Goal: Transaction & Acquisition: Book appointment/travel/reservation

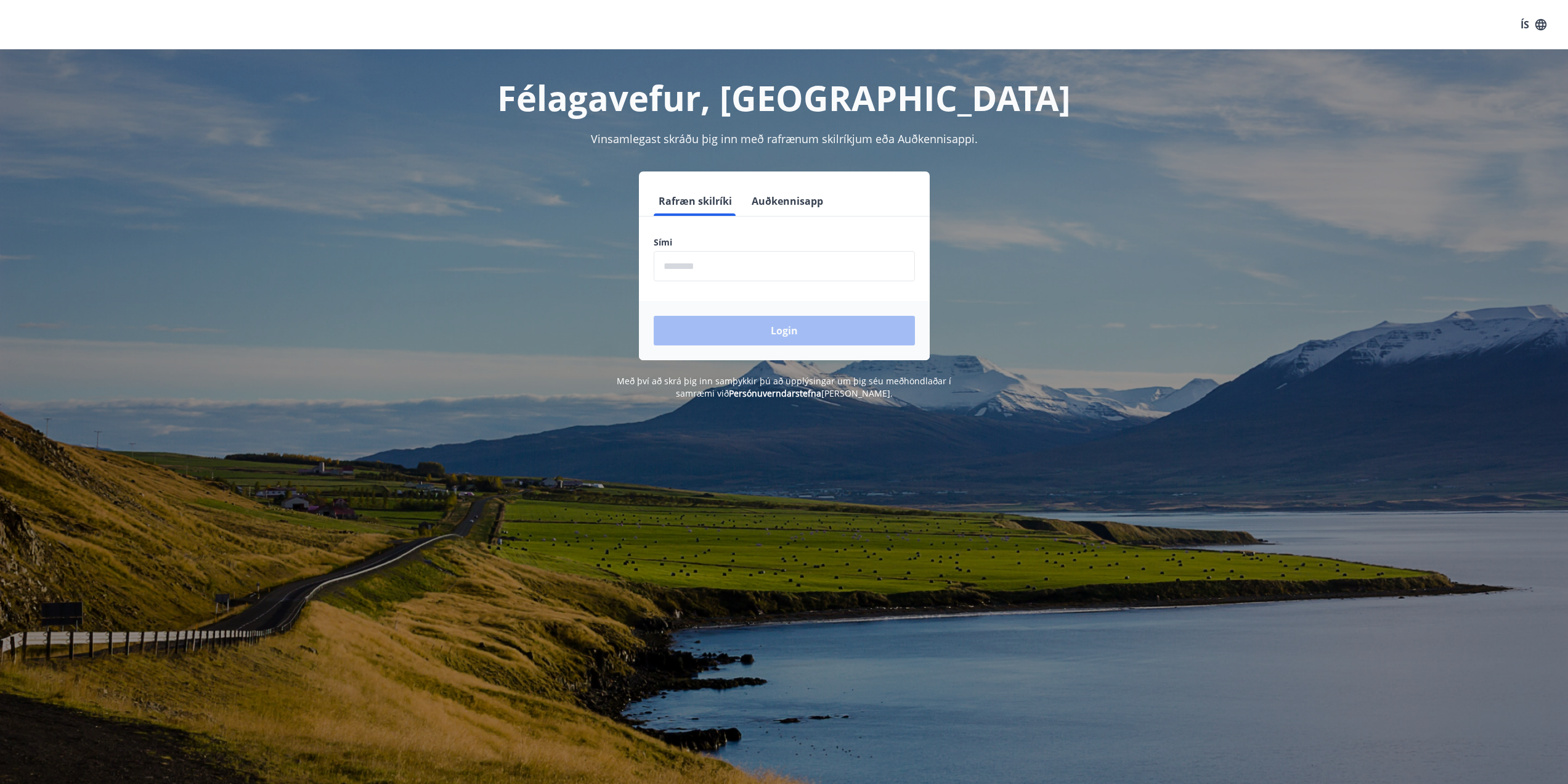
click at [773, 261] on input "phone" at bounding box center [784, 266] width 261 height 30
type input "********"
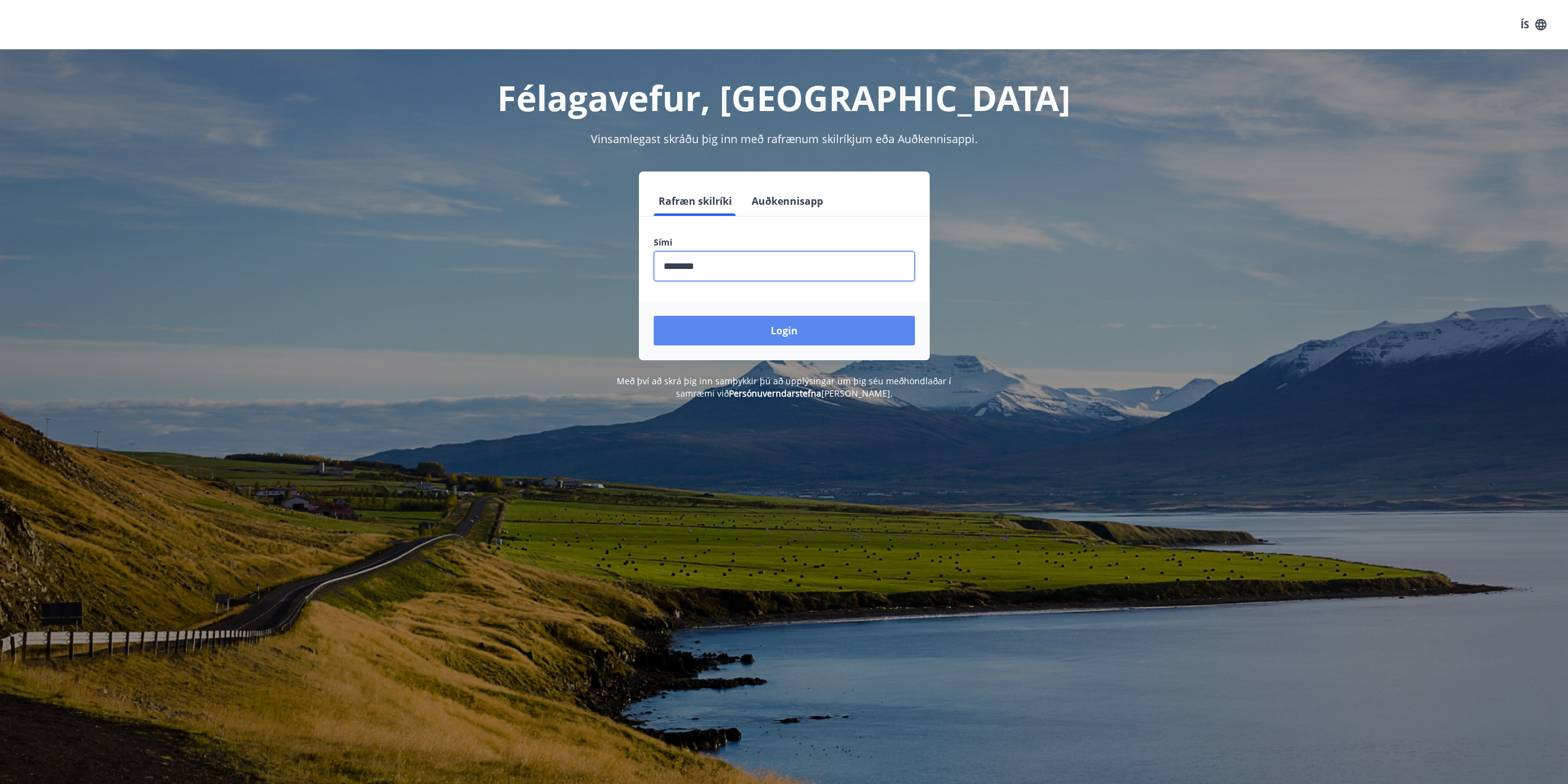
click at [799, 327] on button "Login" at bounding box center [784, 330] width 261 height 30
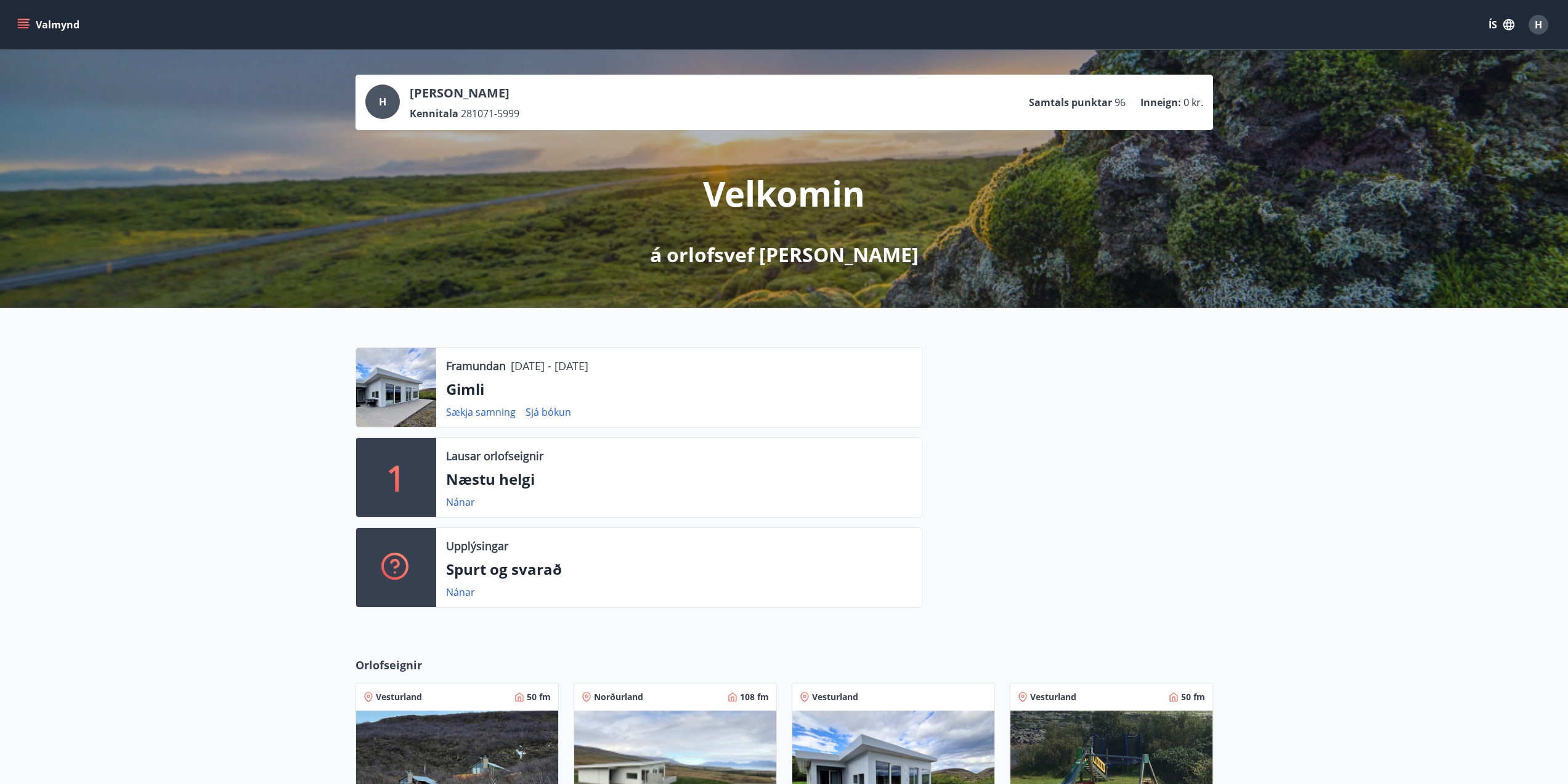
click at [673, 399] on p "Gimli" at bounding box center [679, 389] width 465 height 21
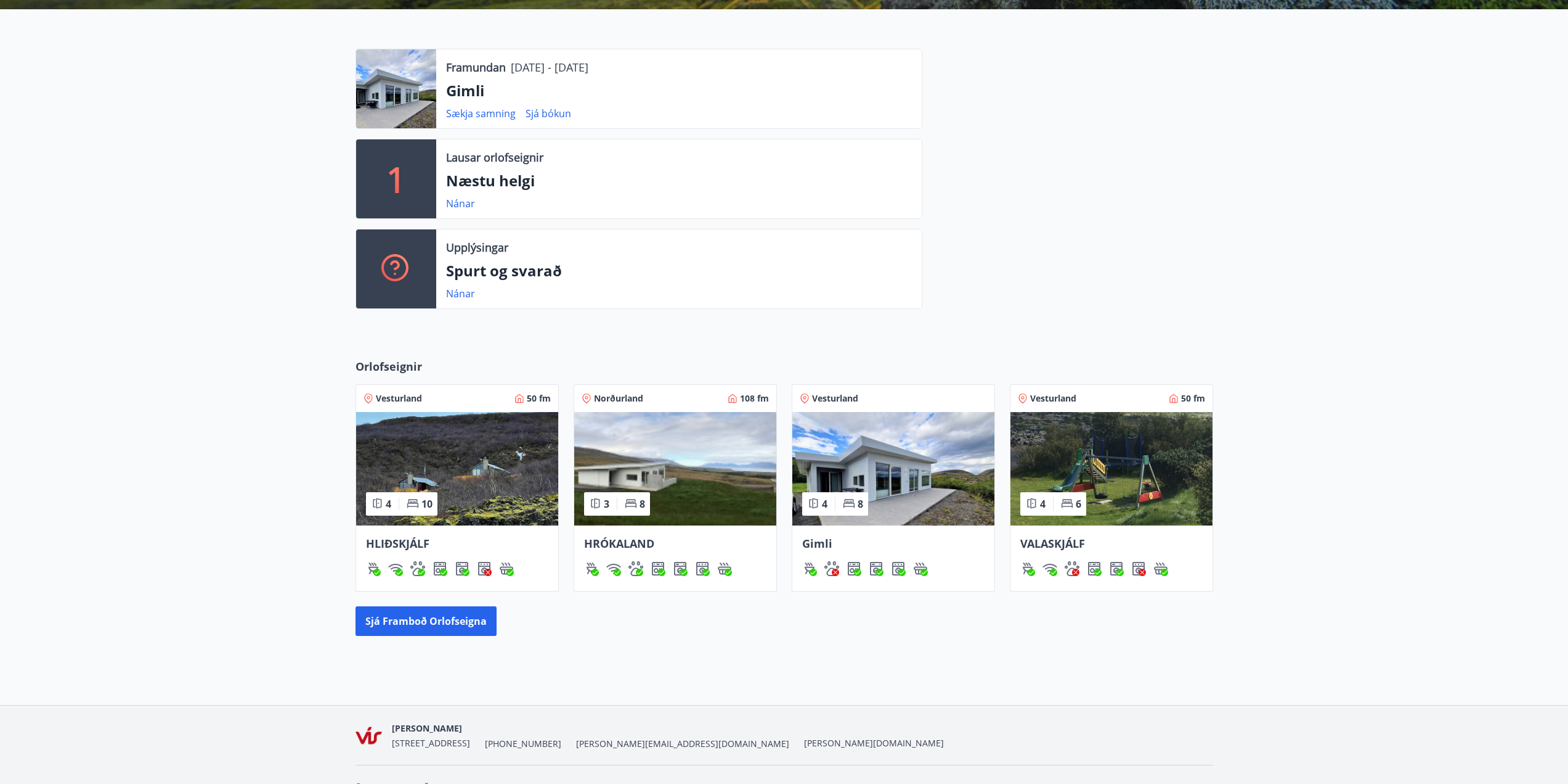
scroll to position [308, 0]
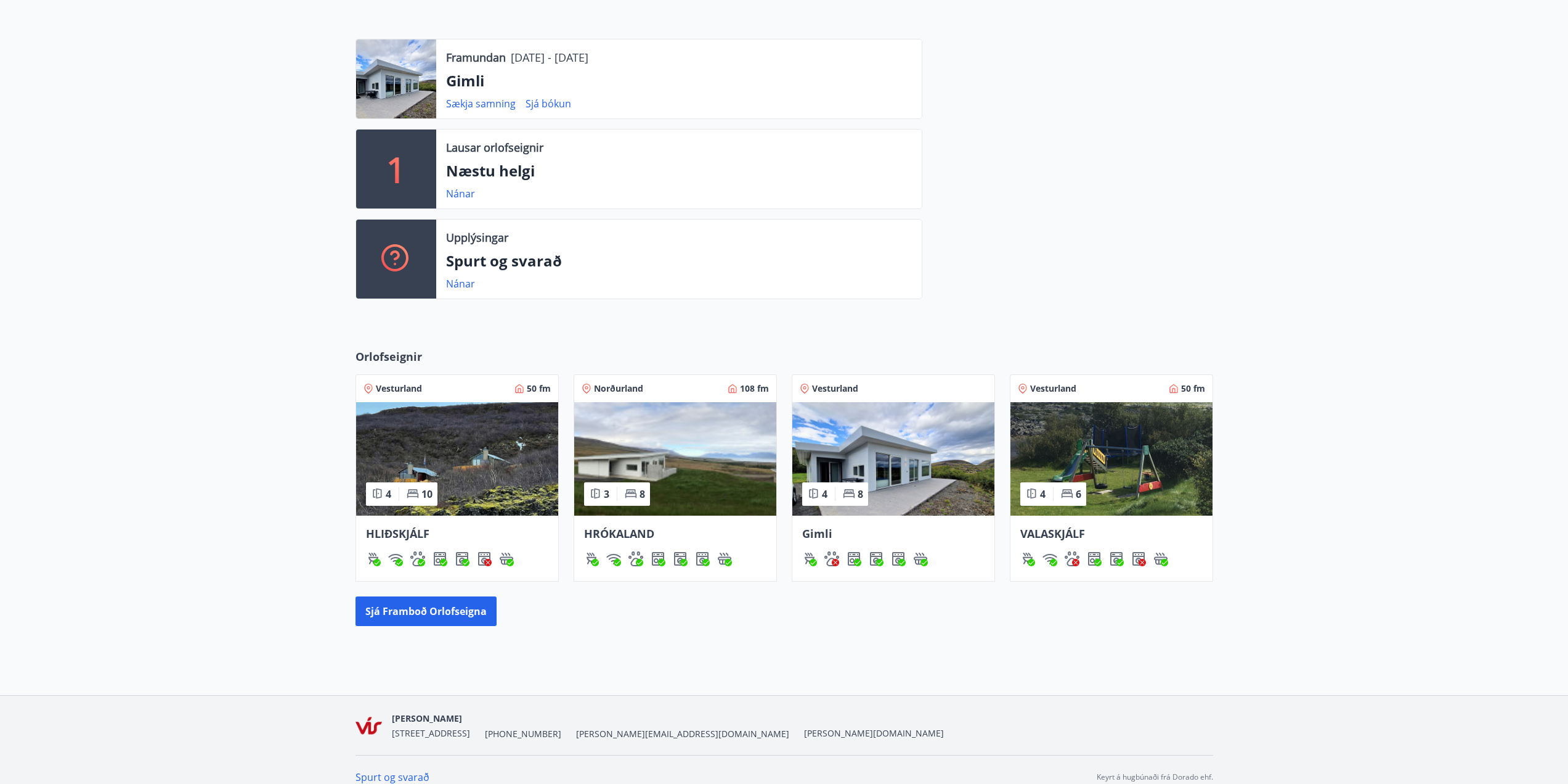
click at [944, 441] on img at bounding box center [893, 459] width 202 height 114
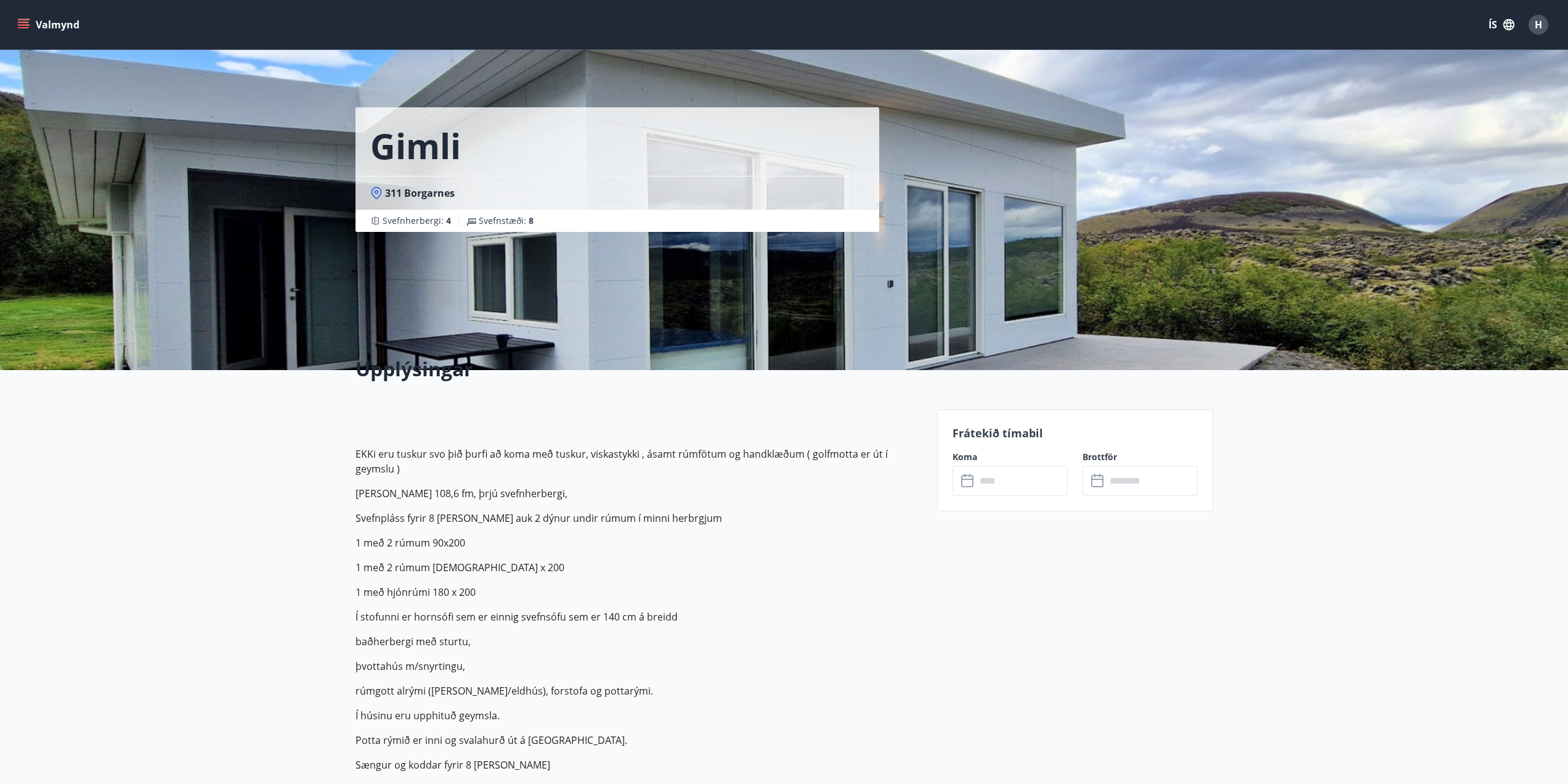
click at [963, 489] on div "​ ​" at bounding box center [1010, 480] width 115 height 30
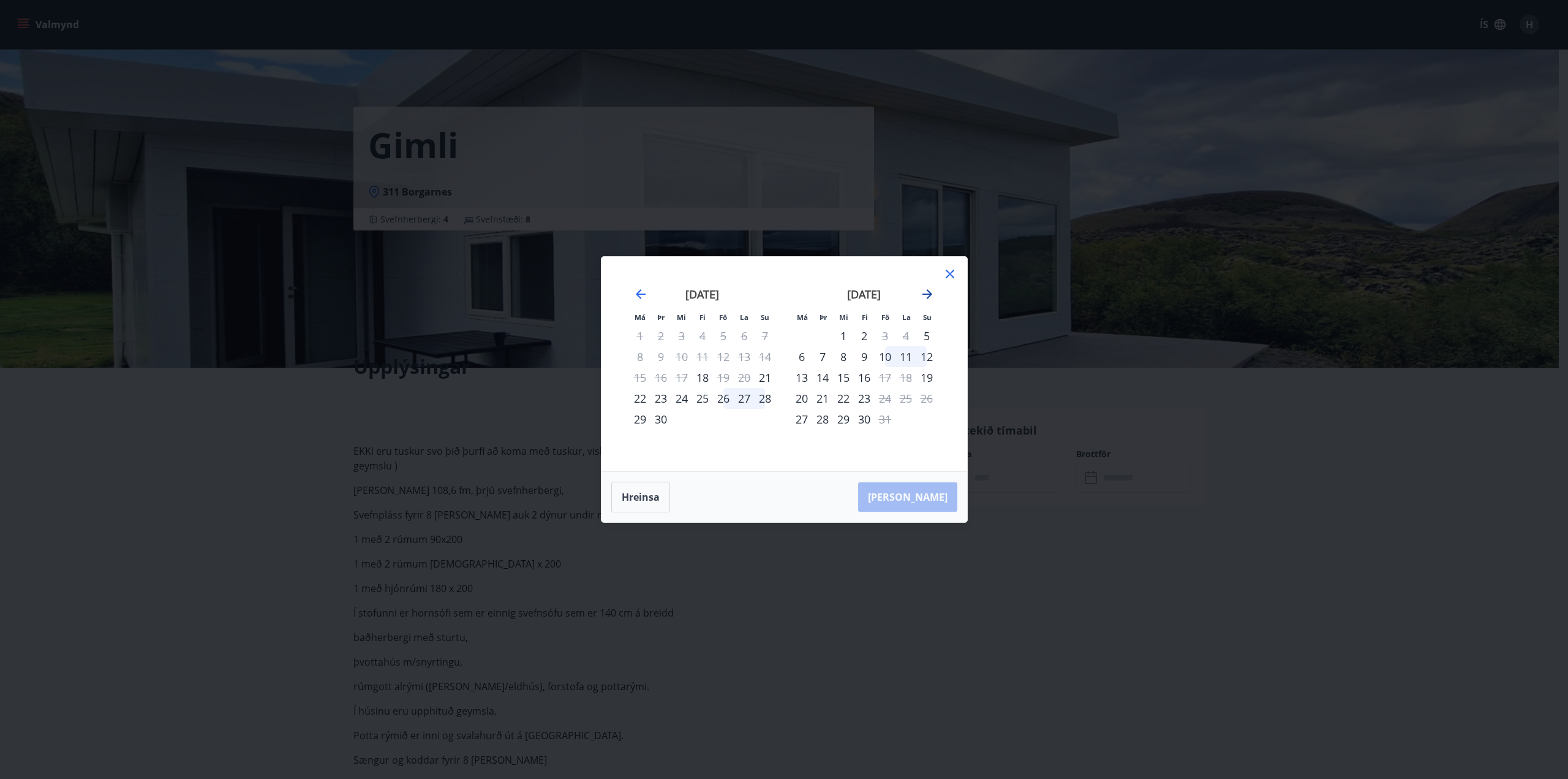
click at [925, 294] on icon "Move forward to switch to the next month." at bounding box center [927, 293] width 10 height 10
click at [638, 293] on icon "Move backward to switch to the previous month." at bounding box center [640, 293] width 10 height 10
click at [928, 295] on icon "Move forward to switch to the next month." at bounding box center [927, 293] width 14 height 14
click at [951, 273] on icon at bounding box center [949, 273] width 14 height 14
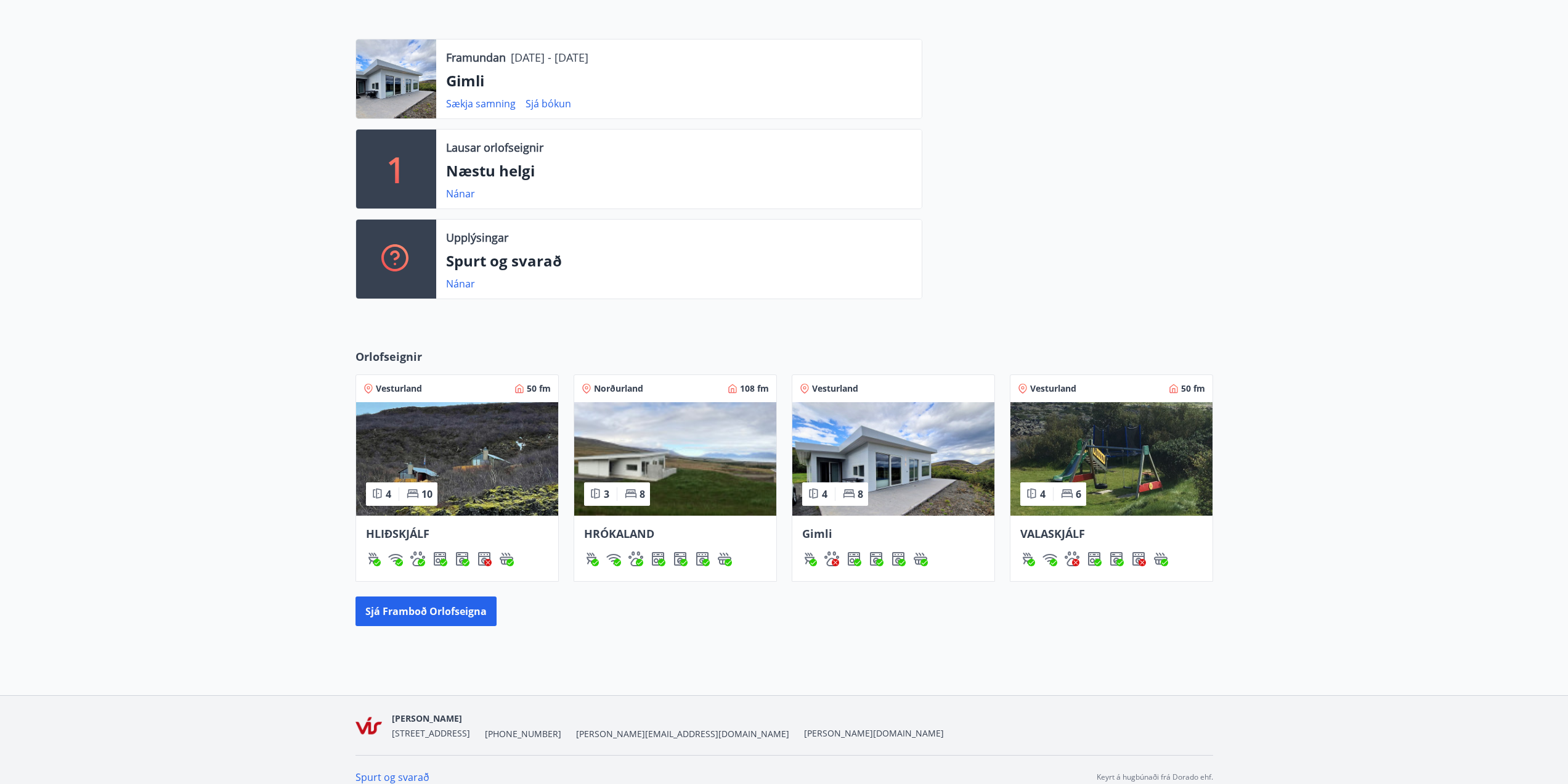
scroll to position [318, 0]
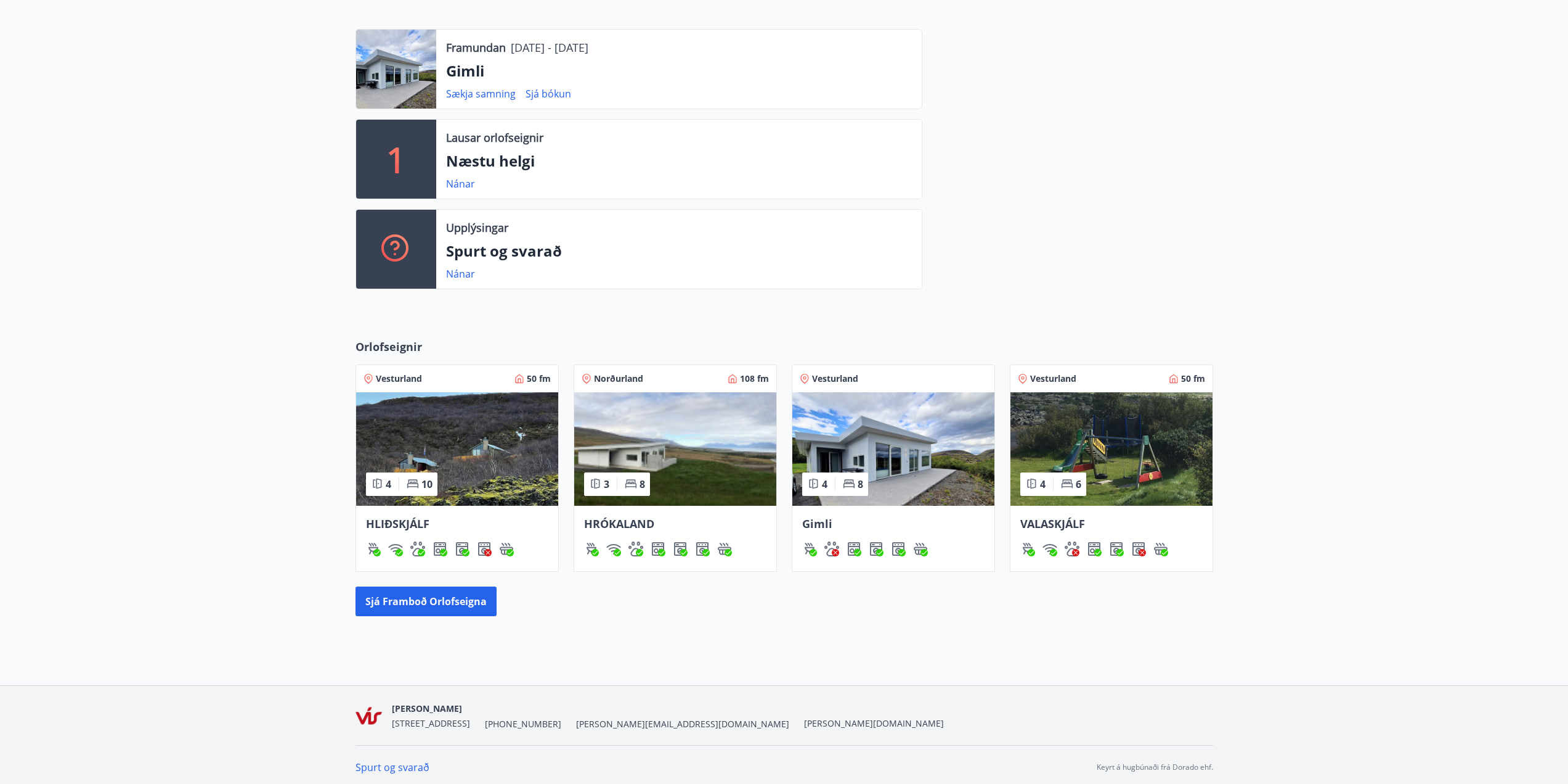
click at [465, 434] on img at bounding box center [457, 449] width 202 height 114
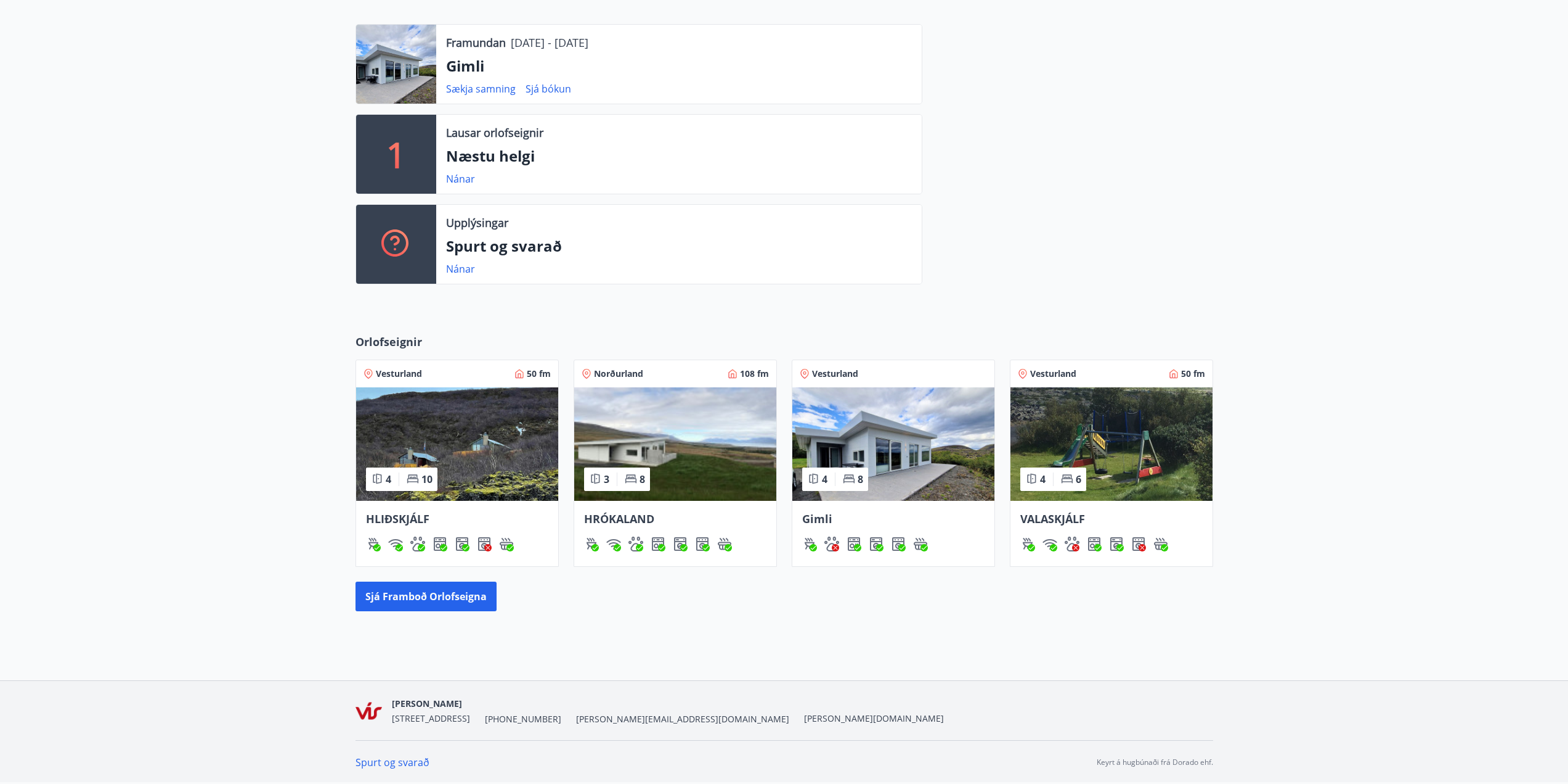
click at [666, 450] on img at bounding box center [675, 443] width 202 height 114
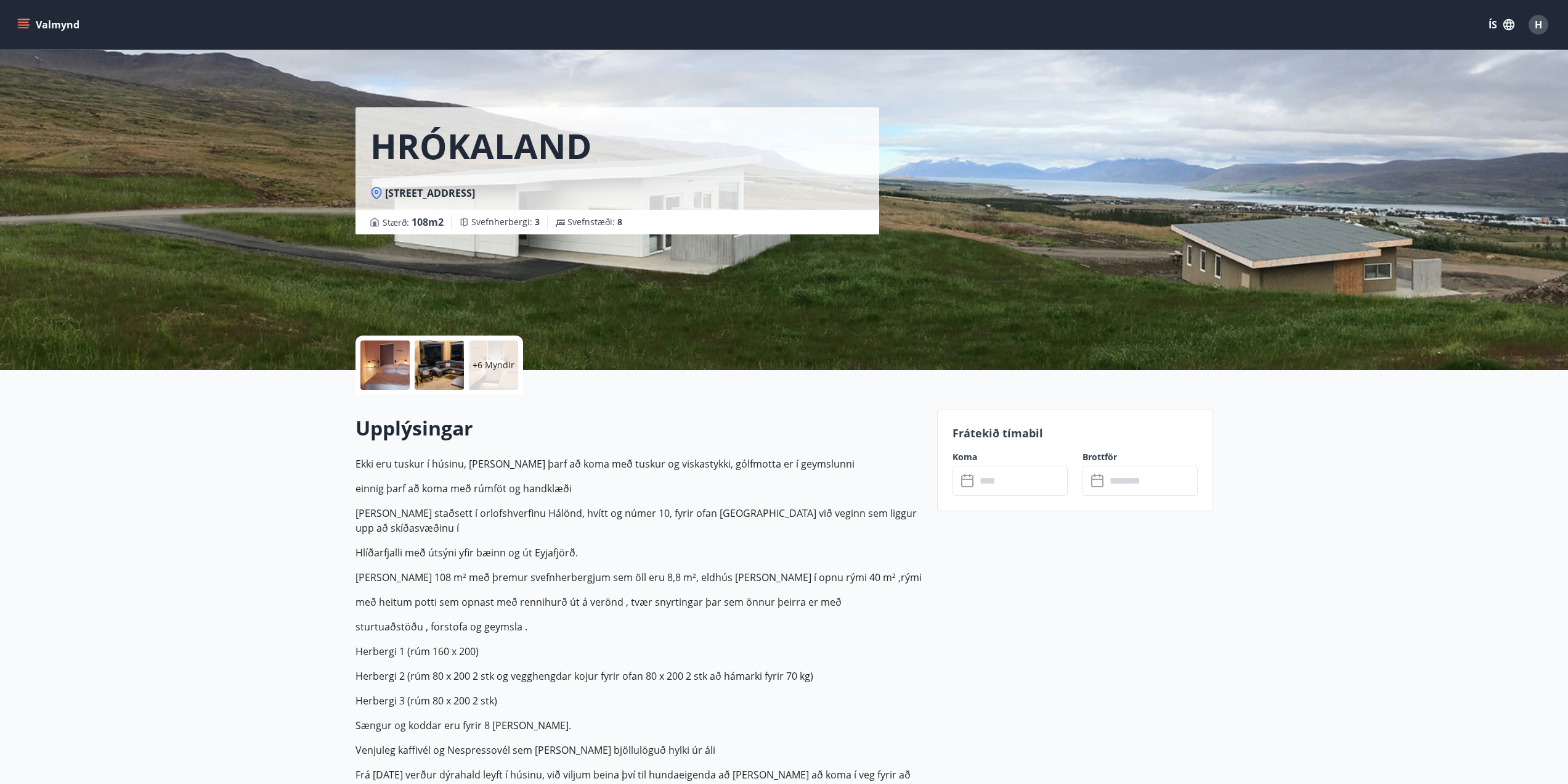
click at [965, 482] on icon at bounding box center [968, 480] width 14 height 14
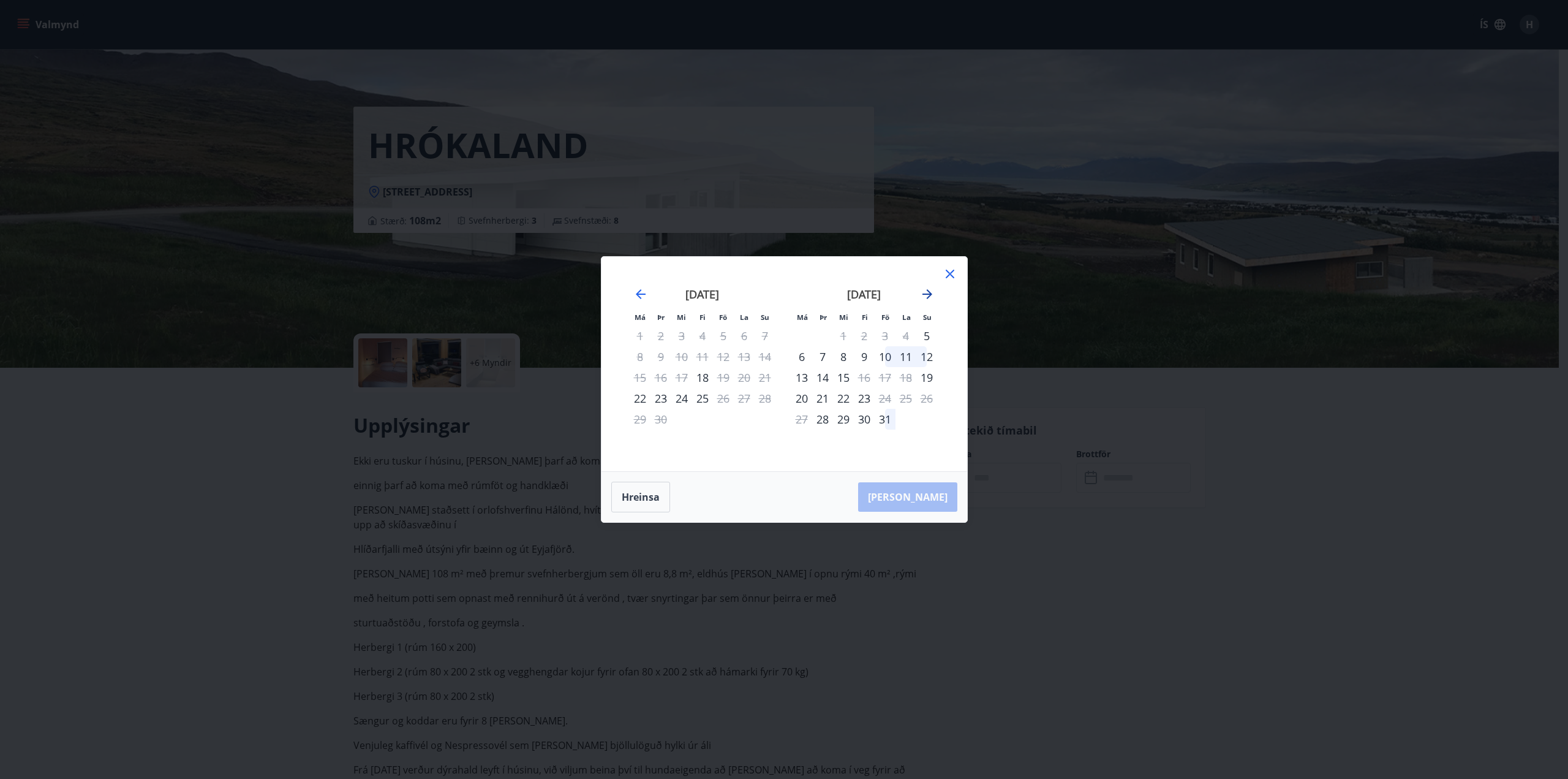
click at [931, 296] on icon "Move forward to switch to the next month." at bounding box center [927, 293] width 14 height 14
click at [950, 270] on icon at bounding box center [949, 273] width 14 height 14
